Goal: Register for event/course

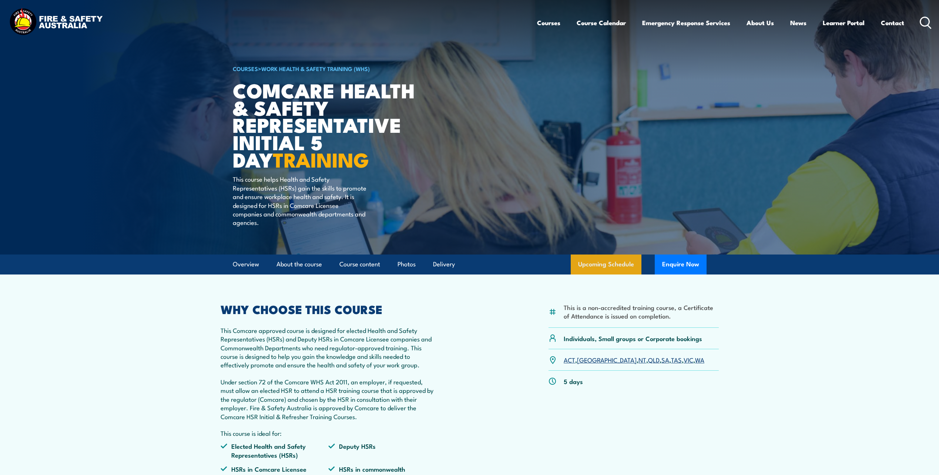
click at [624, 267] on link "Upcoming Schedule" at bounding box center [606, 265] width 71 height 20
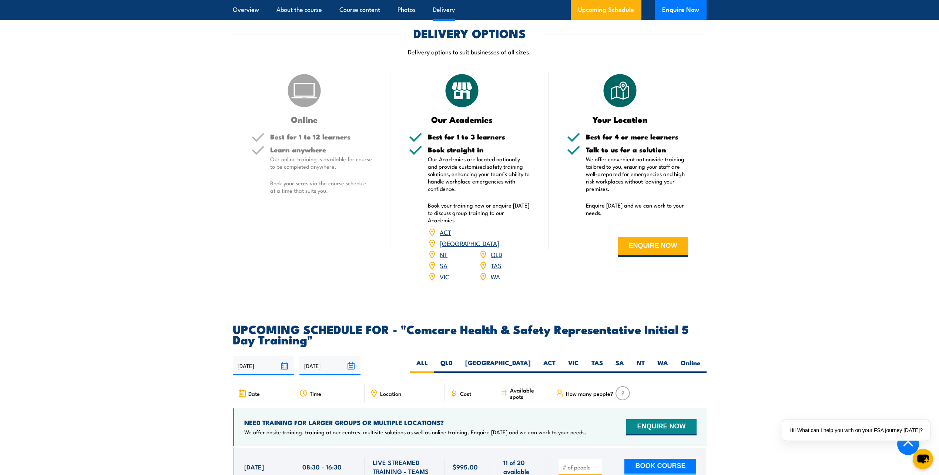
scroll to position [969, 0]
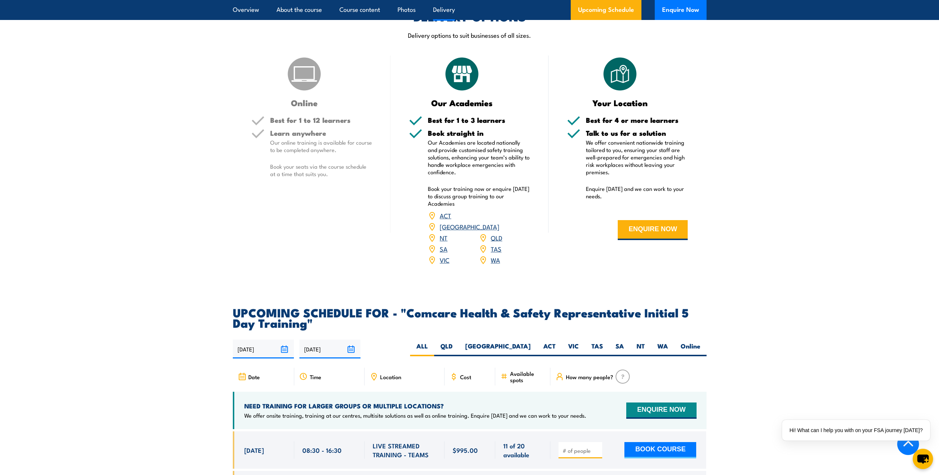
drag, startPoint x: 448, startPoint y: 252, endPoint x: 390, endPoint y: 240, distance: 59.4
click at [388, 253] on div "Online Best for 1 to 12 learners Learn anywhere Our online training is availabl…" at bounding box center [312, 166] width 158 height 220
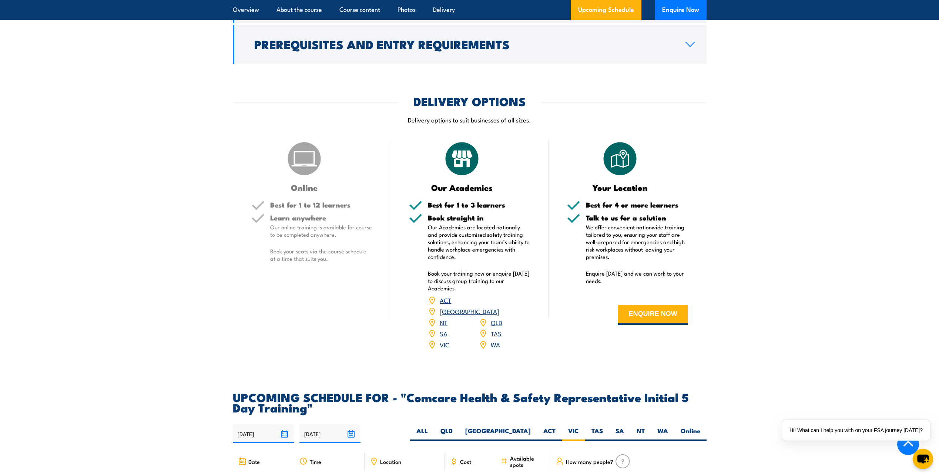
scroll to position [884, 0]
click at [439, 340] on div "VIC" at bounding box center [453, 345] width 51 height 11
click at [444, 341] on link "VIC" at bounding box center [445, 345] width 10 height 9
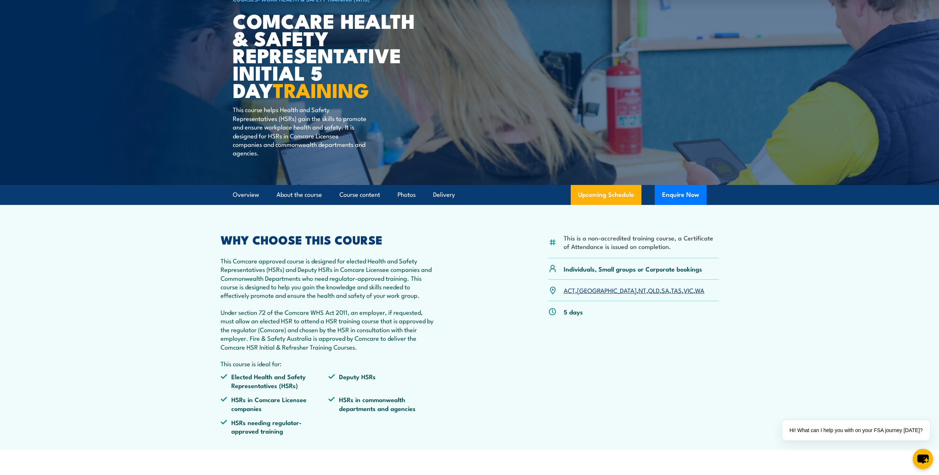
scroll to position [0, 0]
